Goal: Browse casually

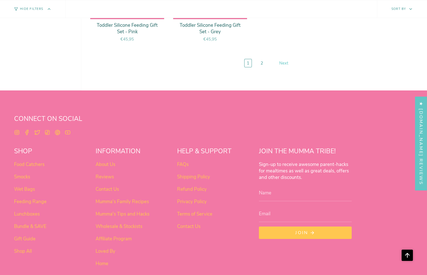
scroll to position [2157, 0]
